Goal: Transaction & Acquisition: Purchase product/service

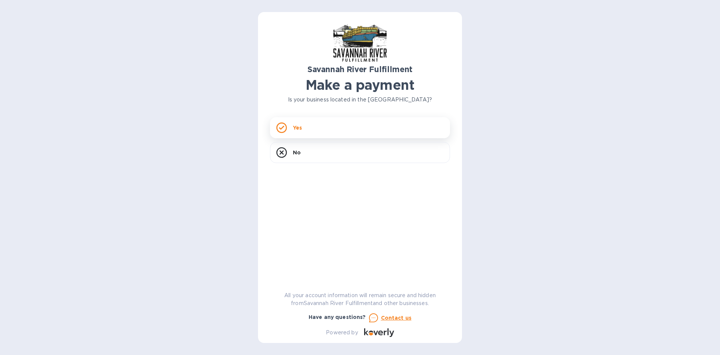
click at [324, 123] on div "Yes" at bounding box center [360, 127] width 180 height 21
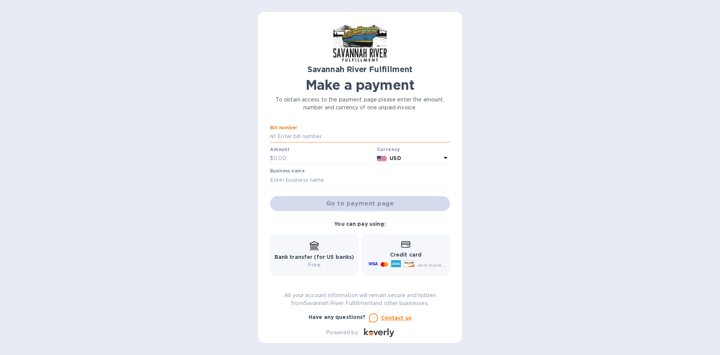
click at [323, 134] on input "text" at bounding box center [363, 136] width 174 height 11
paste input "4632"
type input "4632"
click at [325, 153] on input "text" at bounding box center [324, 158] width 101 height 11
type input "3,375.80"
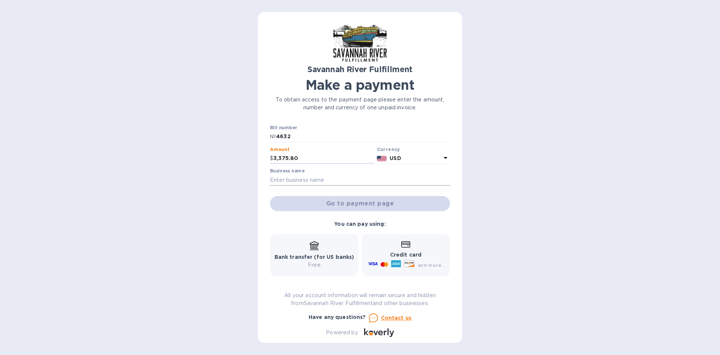
click at [347, 178] on input "text" at bounding box center [360, 179] width 180 height 11
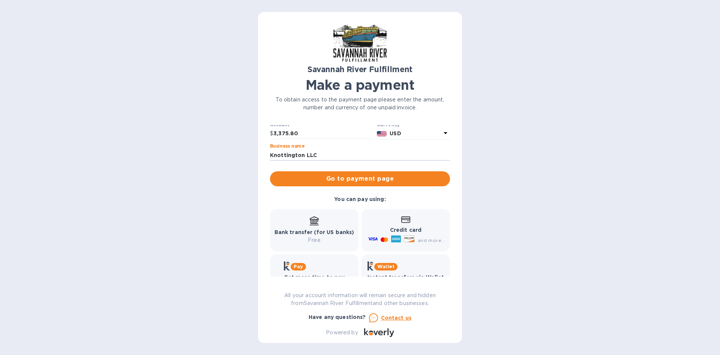
scroll to position [49, 0]
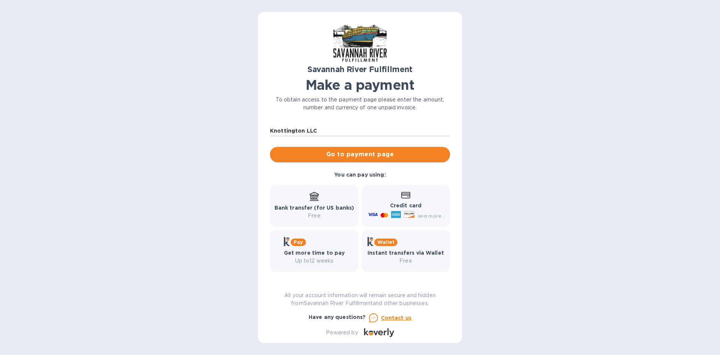
type input "Knottington LLC"
click at [383, 154] on span "Go to payment page" at bounding box center [360, 154] width 168 height 9
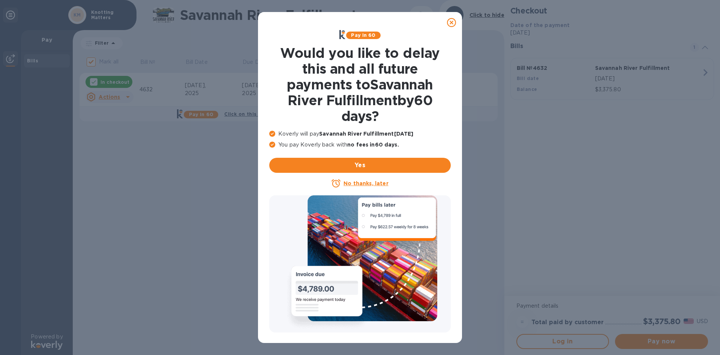
click at [378, 183] on u "No thanks, later" at bounding box center [366, 183] width 45 height 6
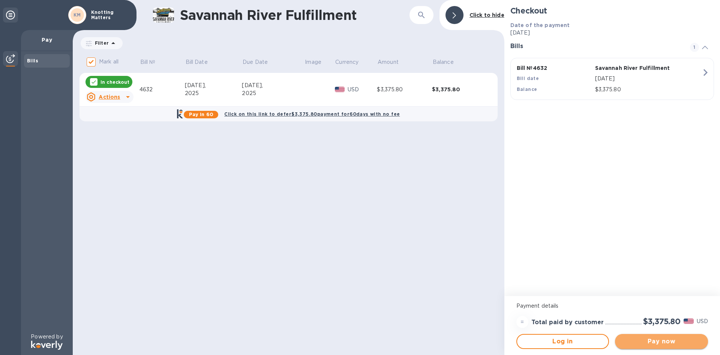
click at [673, 342] on span "Pay now" at bounding box center [661, 341] width 81 height 9
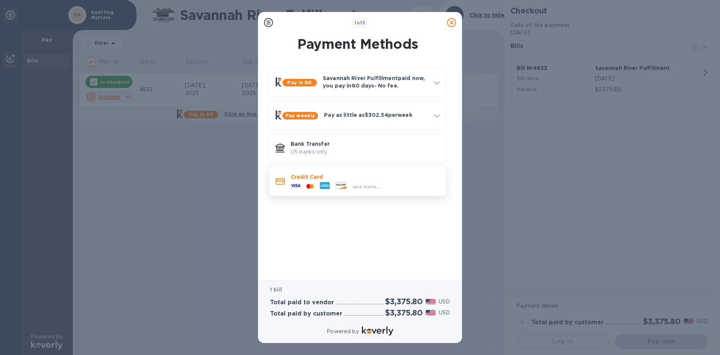
click at [271, 190] on div "Credit Card and more..." at bounding box center [357, 181] width 177 height 30
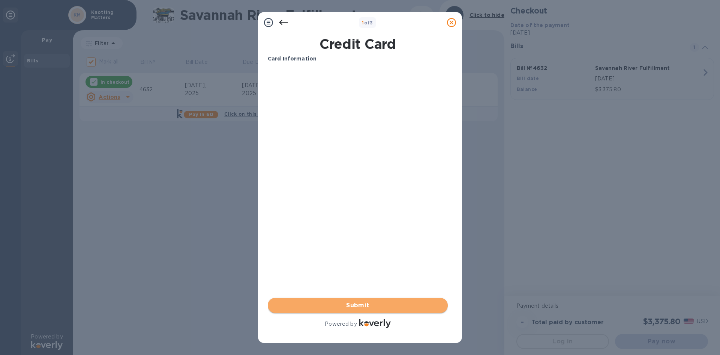
click at [400, 307] on span "Submit" at bounding box center [358, 305] width 168 height 9
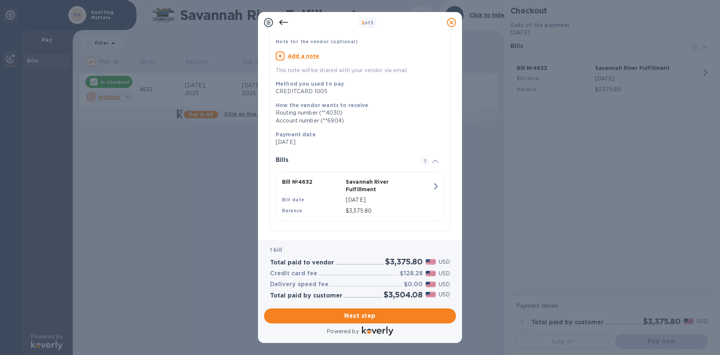
scroll to position [62, 0]
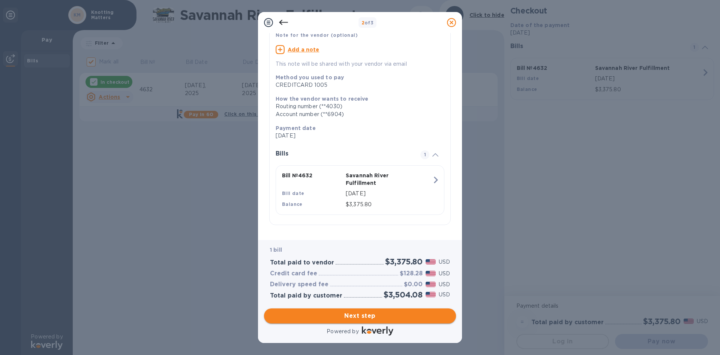
click at [410, 310] on button "Next step" at bounding box center [360, 315] width 192 height 15
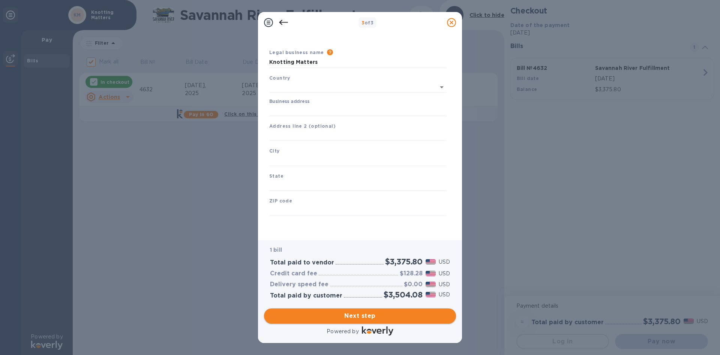
scroll to position [14, 0]
click at [314, 88] on input "text" at bounding box center [347, 87] width 156 height 11
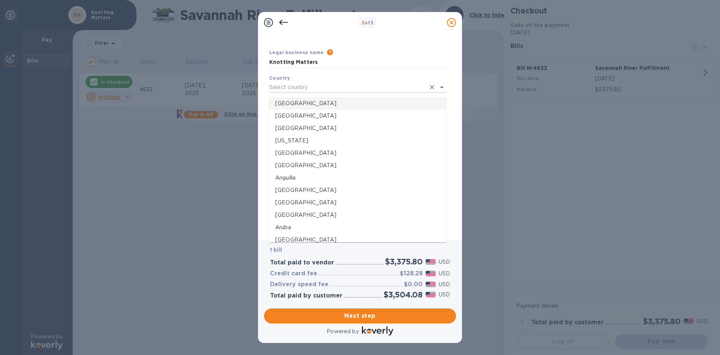
click at [311, 99] on p "[GEOGRAPHIC_DATA]" at bounding box center [357, 103] width 165 height 8
type input "[GEOGRAPHIC_DATA]"
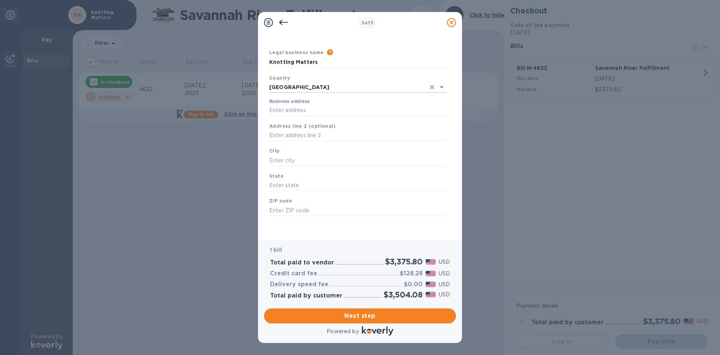
scroll to position [12, 0]
click at [313, 110] on input "Business address" at bounding box center [357, 110] width 177 height 11
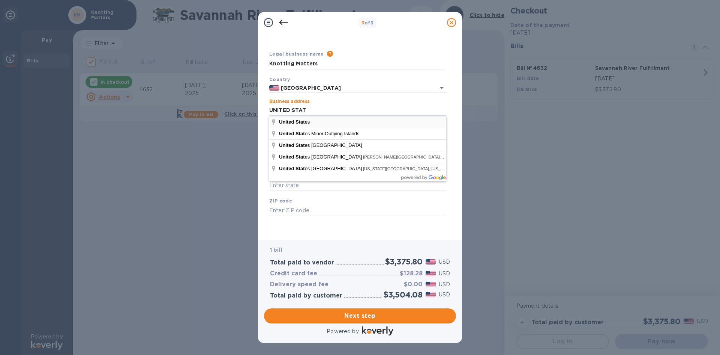
type input "UNITED STAT"
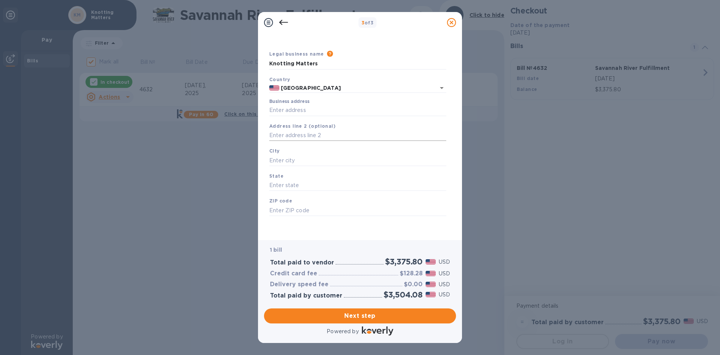
click at [298, 133] on input "text" at bounding box center [357, 135] width 177 height 11
click at [331, 153] on div "City" at bounding box center [357, 156] width 183 height 25
click at [294, 109] on input "Business address" at bounding box center [357, 110] width 177 height 11
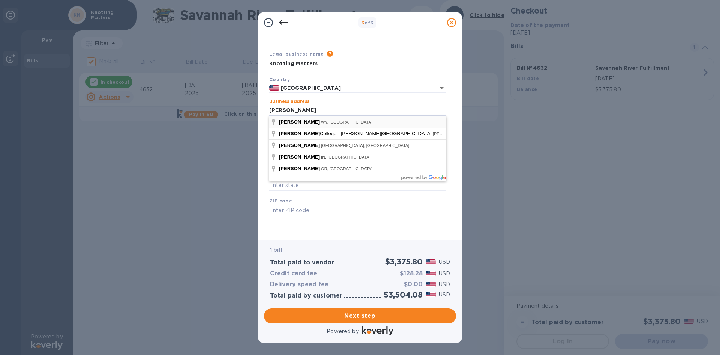
type input "[PERSON_NAME]"
type input "WY"
type input "82801"
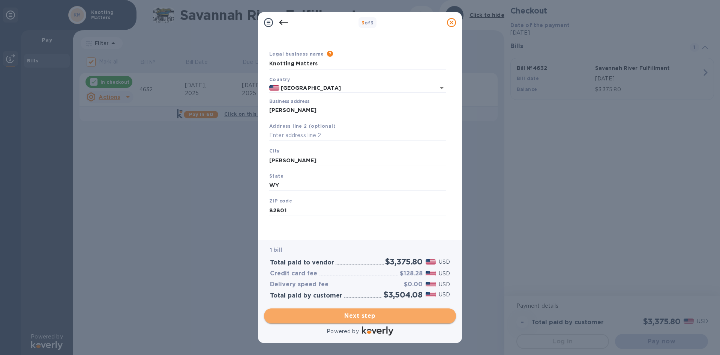
click at [345, 316] on span "Next step" at bounding box center [360, 315] width 180 height 9
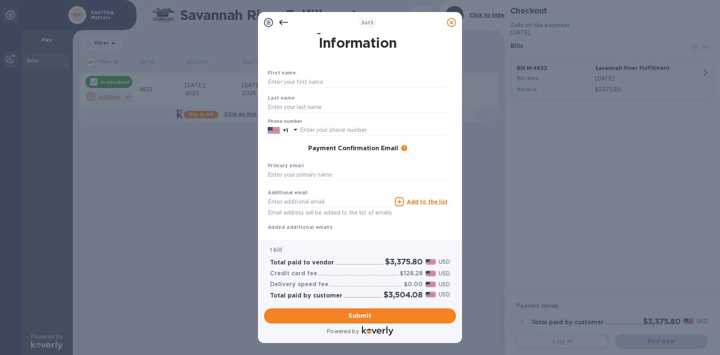
drag, startPoint x: 546, startPoint y: 149, endPoint x: 571, endPoint y: 192, distance: 49.7
drag, startPoint x: 571, startPoint y: 192, endPoint x: 604, endPoint y: 244, distance: 61.8
click at [604, 244] on div "3 of 3 Payment Contact Information First name Last name Phone number +1 Payment…" at bounding box center [360, 177] width 720 height 355
click at [319, 81] on input "text" at bounding box center [358, 82] width 180 height 11
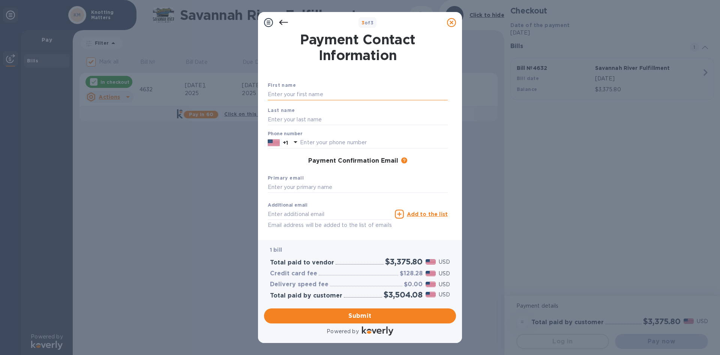
type input "a"
type input "[PERSON_NAME]"
click at [363, 132] on div "Phone number +1" at bounding box center [358, 139] width 180 height 17
click at [310, 115] on input "knottinton" at bounding box center [358, 119] width 180 height 11
type input "knottington"
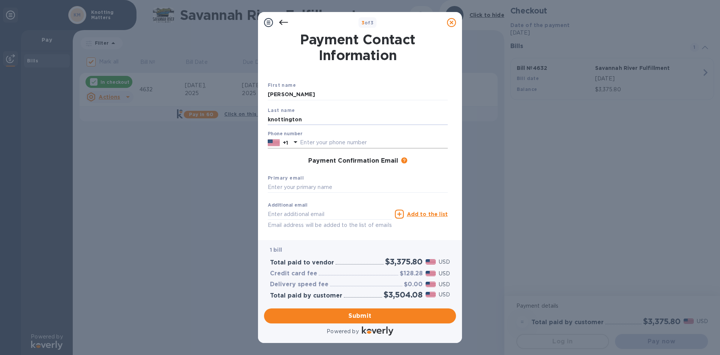
click at [319, 142] on input "text" at bounding box center [374, 142] width 148 height 11
type input "3102131970"
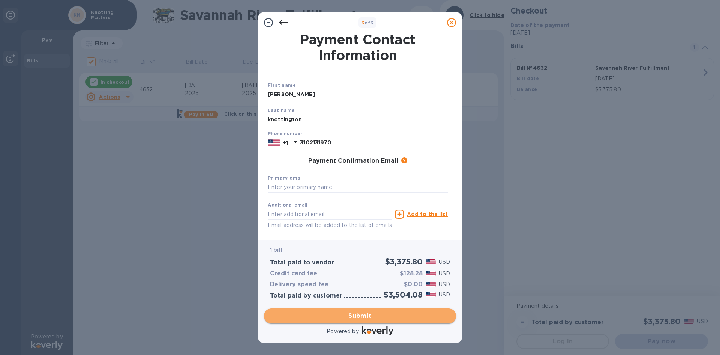
click at [375, 314] on span "Submit" at bounding box center [360, 315] width 180 height 9
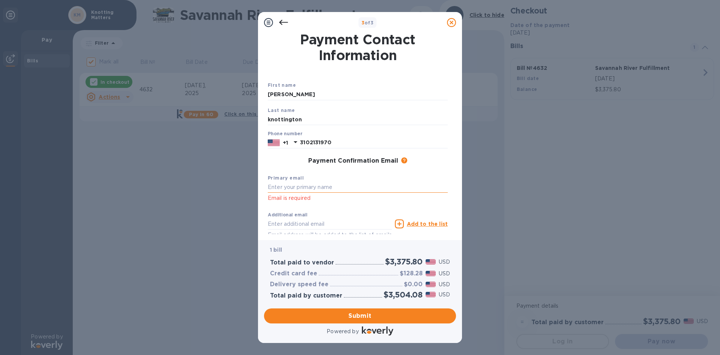
click at [298, 191] on input "text" at bounding box center [358, 187] width 180 height 11
click at [385, 184] on input "[PERSON_NAME][EMAIL_ADDRESS][DOMAIN_NAME]" at bounding box center [358, 187] width 180 height 11
click at [281, 187] on input "[PERSON_NAME][EMAIL_ADDRESS][DOMAIN_NAME]" at bounding box center [358, 187] width 180 height 11
type input "[EMAIL_ADDRESS][DOMAIN_NAME]"
click at [363, 317] on span "Submit" at bounding box center [360, 315] width 180 height 9
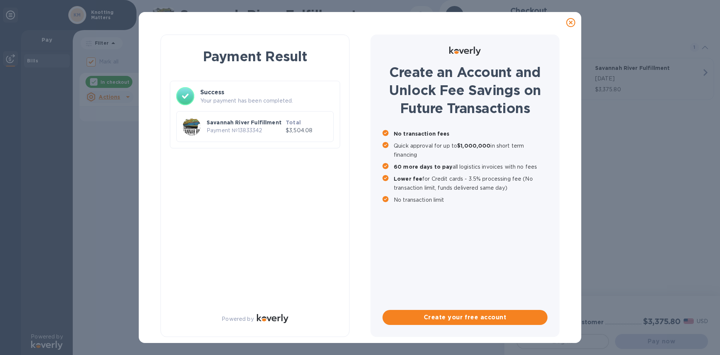
checkbox input "false"
